Goal: Information Seeking & Learning: Learn about a topic

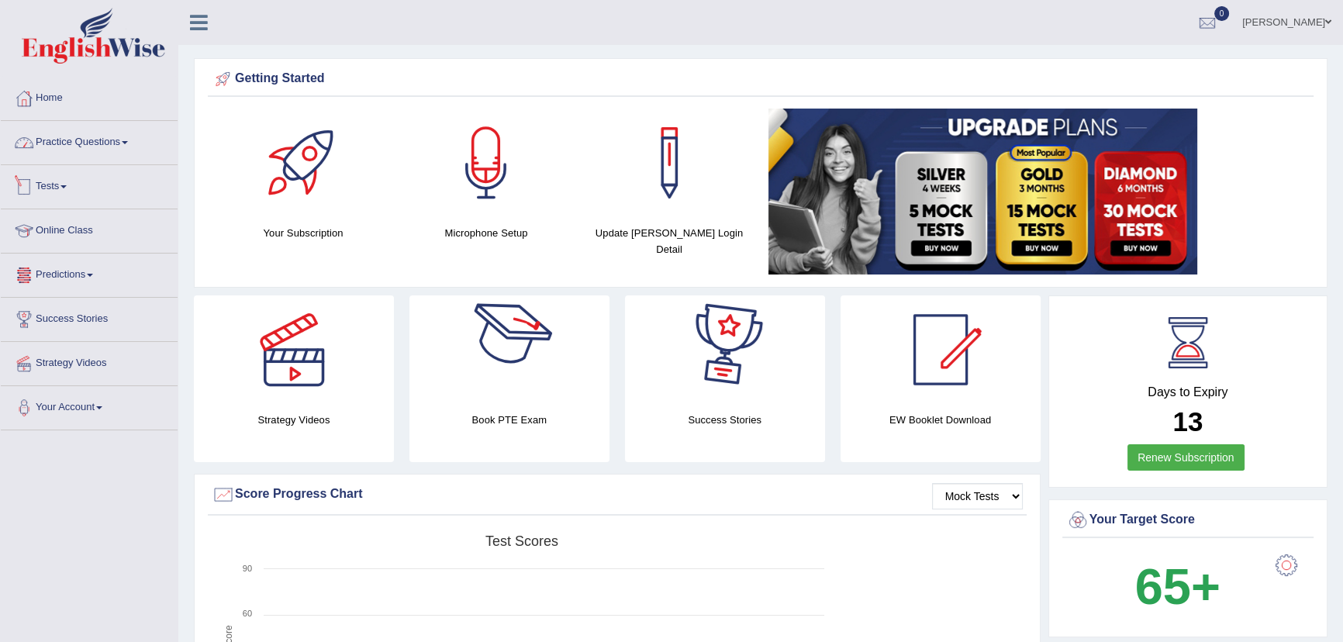
click at [63, 138] on link "Practice Questions" at bounding box center [89, 140] width 177 height 39
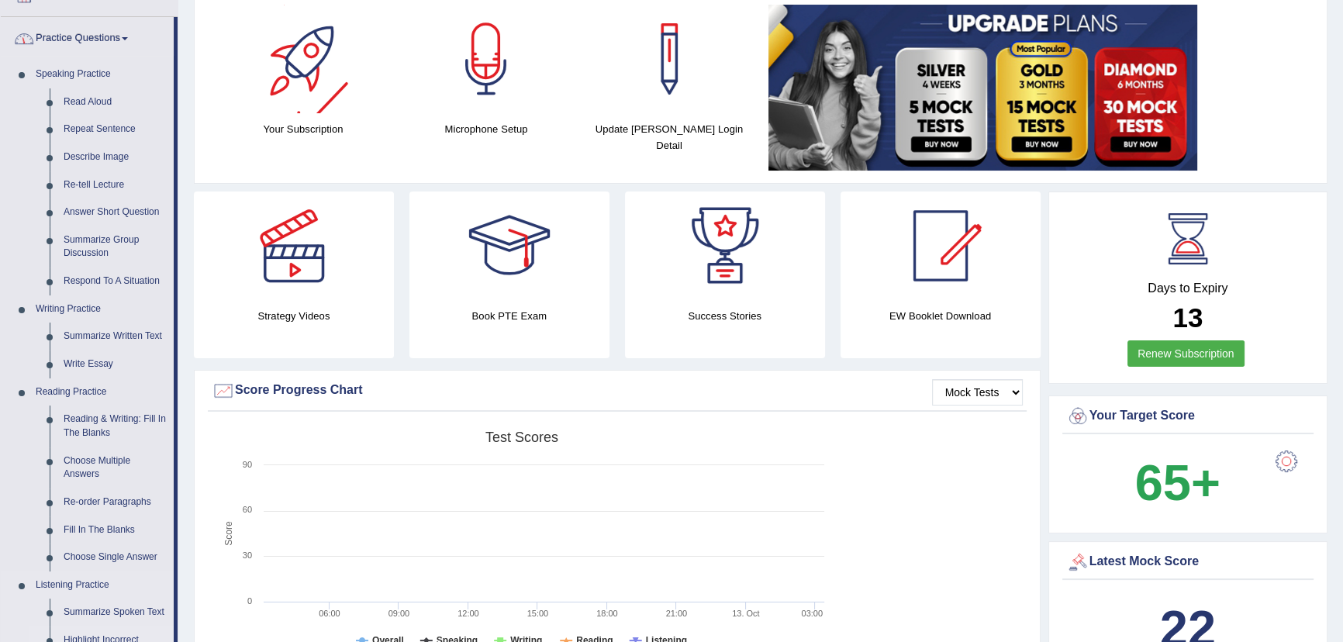
scroll to position [281, 0]
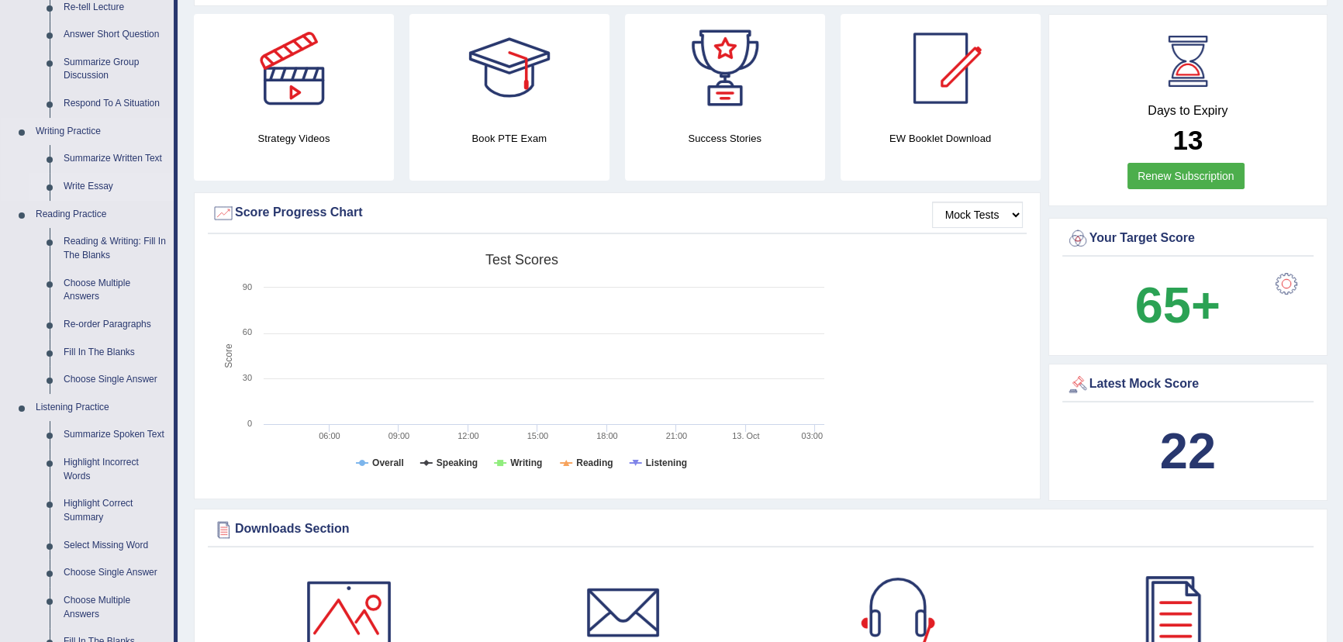
click at [84, 180] on link "Write Essay" at bounding box center [115, 187] width 117 height 28
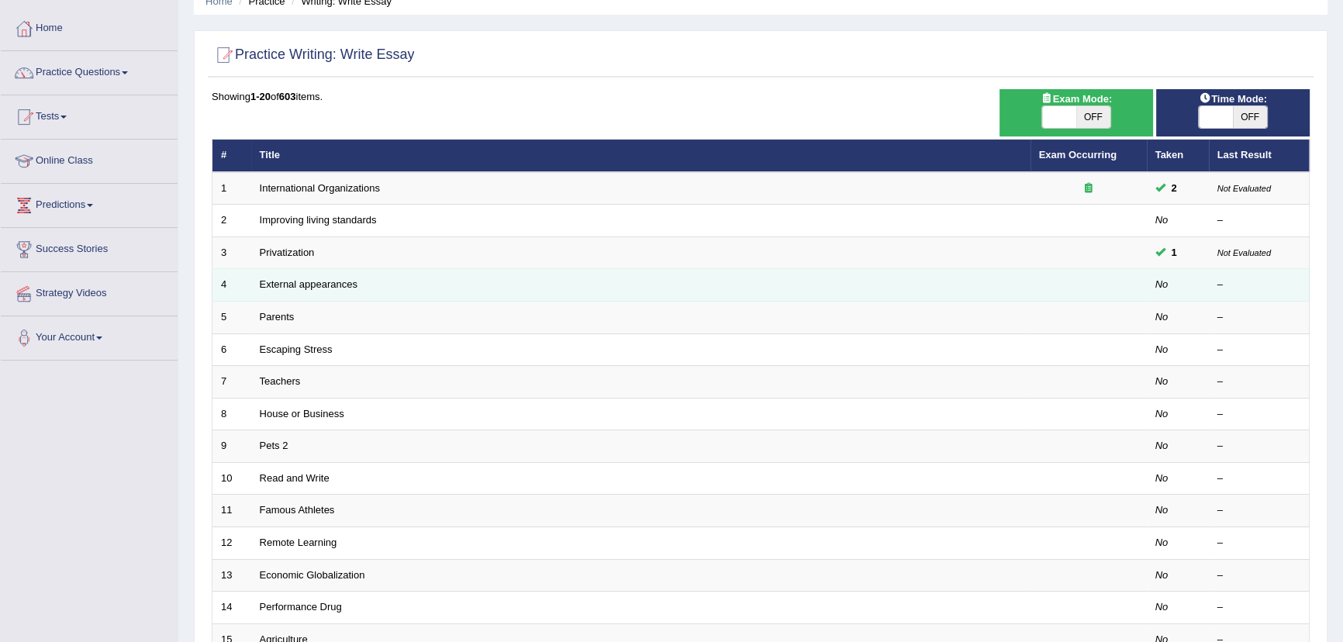
scroll to position [70, 0]
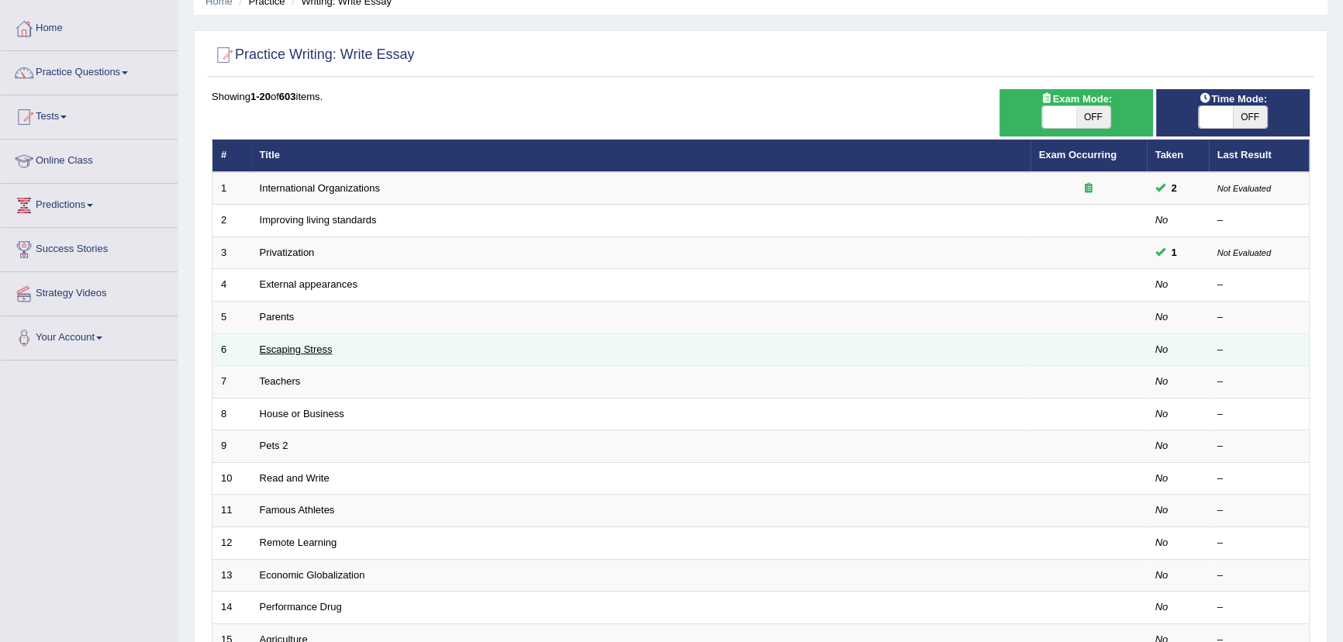
click at [294, 343] on link "Escaping Stress" at bounding box center [296, 349] width 73 height 12
